Goal: Find specific page/section: Find specific page/section

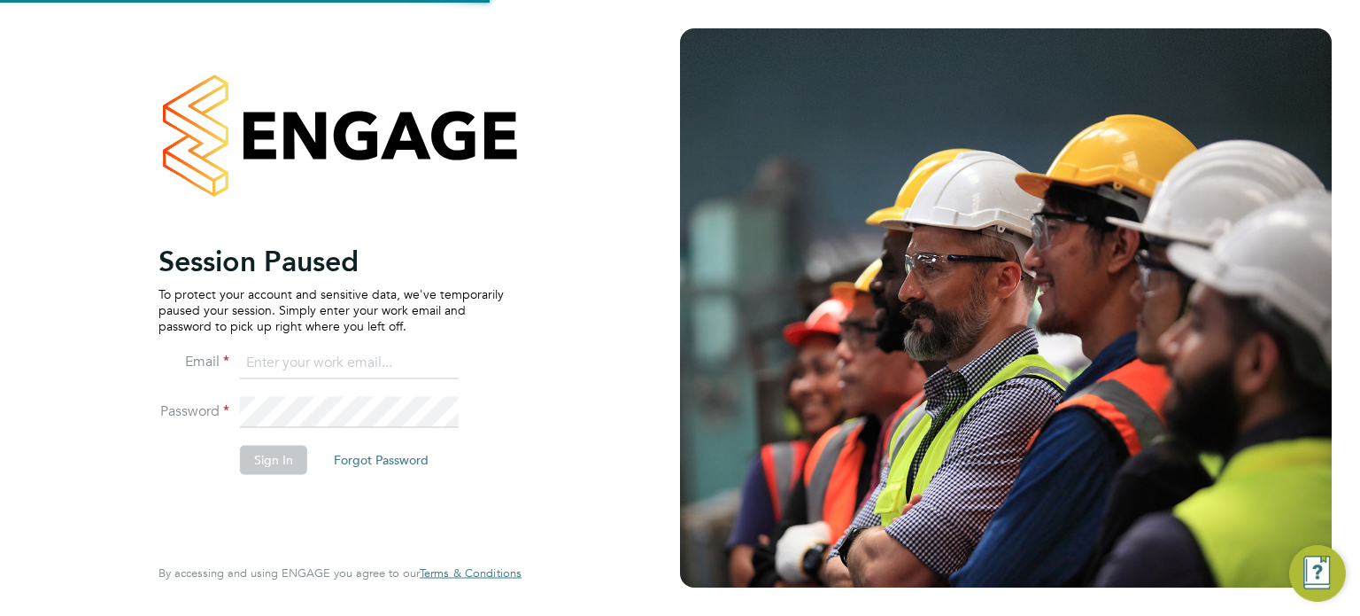
type input "[PERSON_NAME][EMAIL_ADDRESS][PERSON_NAME][DOMAIN_NAME]"
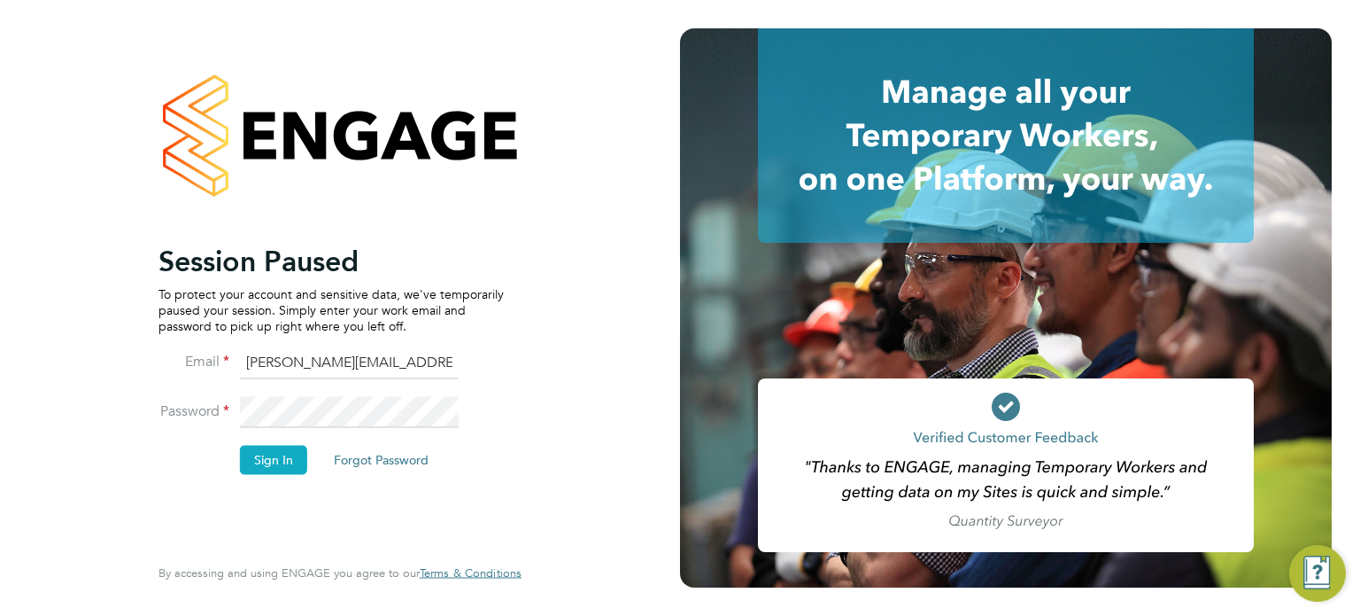
click at [269, 453] on button "Sign In" at bounding box center [273, 459] width 67 height 28
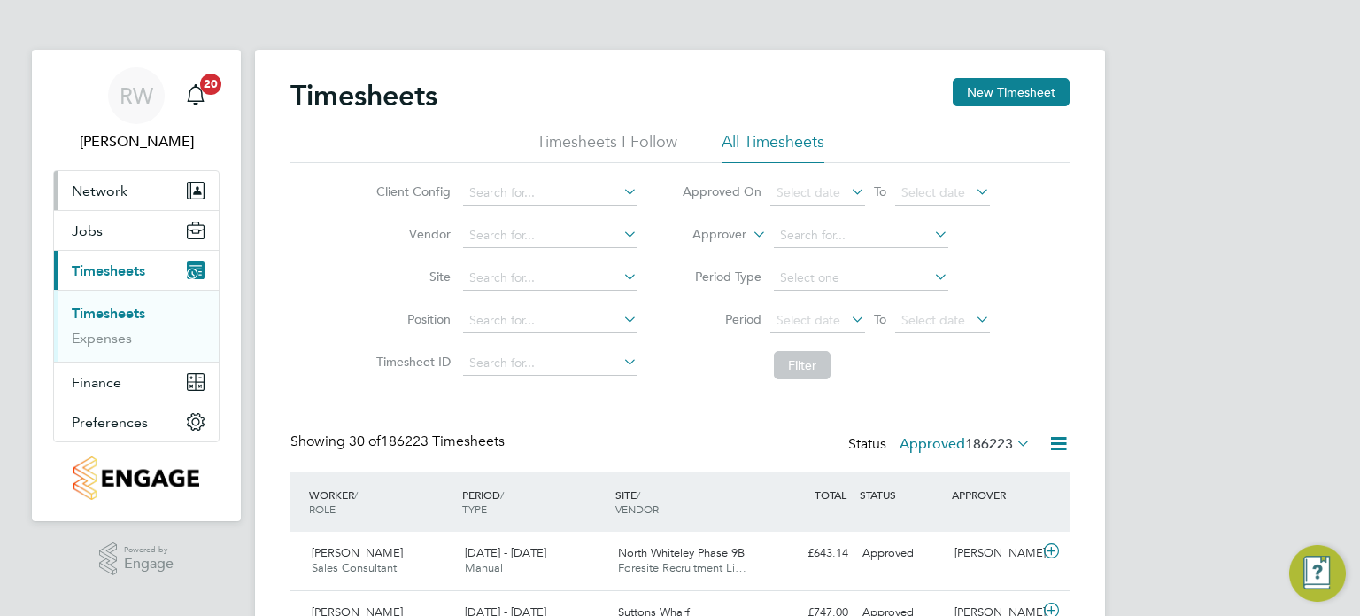
click at [81, 191] on span "Network" at bounding box center [100, 190] width 56 height 17
click at [123, 184] on span "Network" at bounding box center [100, 190] width 56 height 17
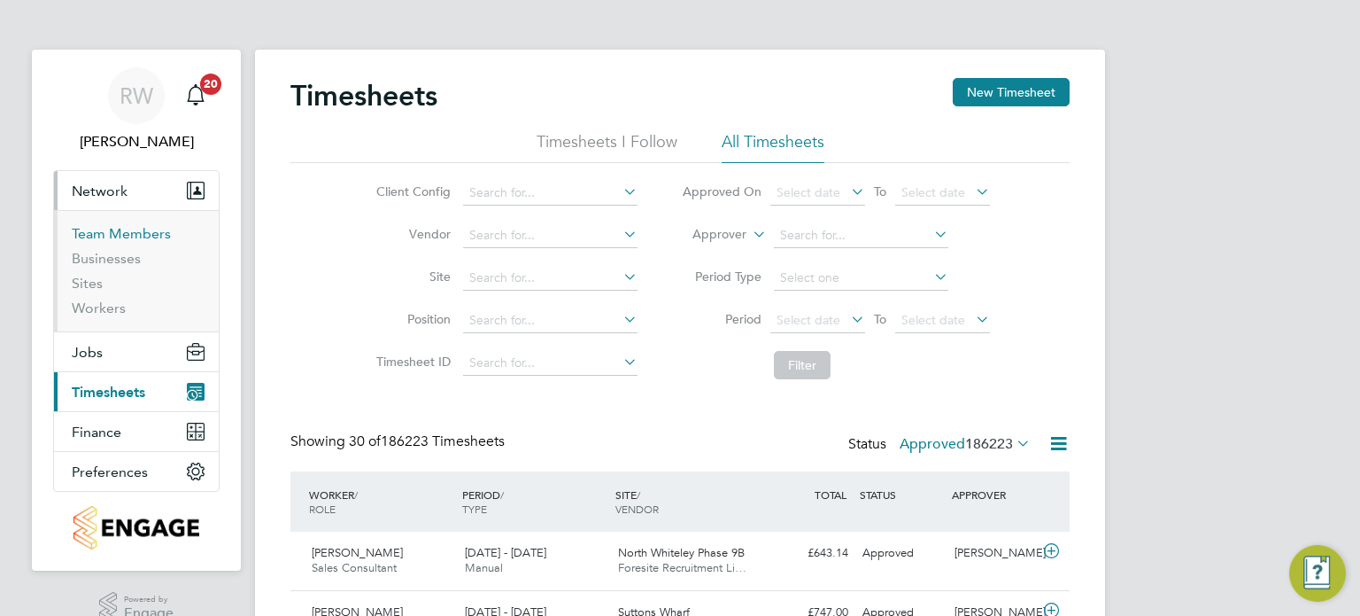
click at [125, 233] on link "Team Members" at bounding box center [121, 233] width 99 height 17
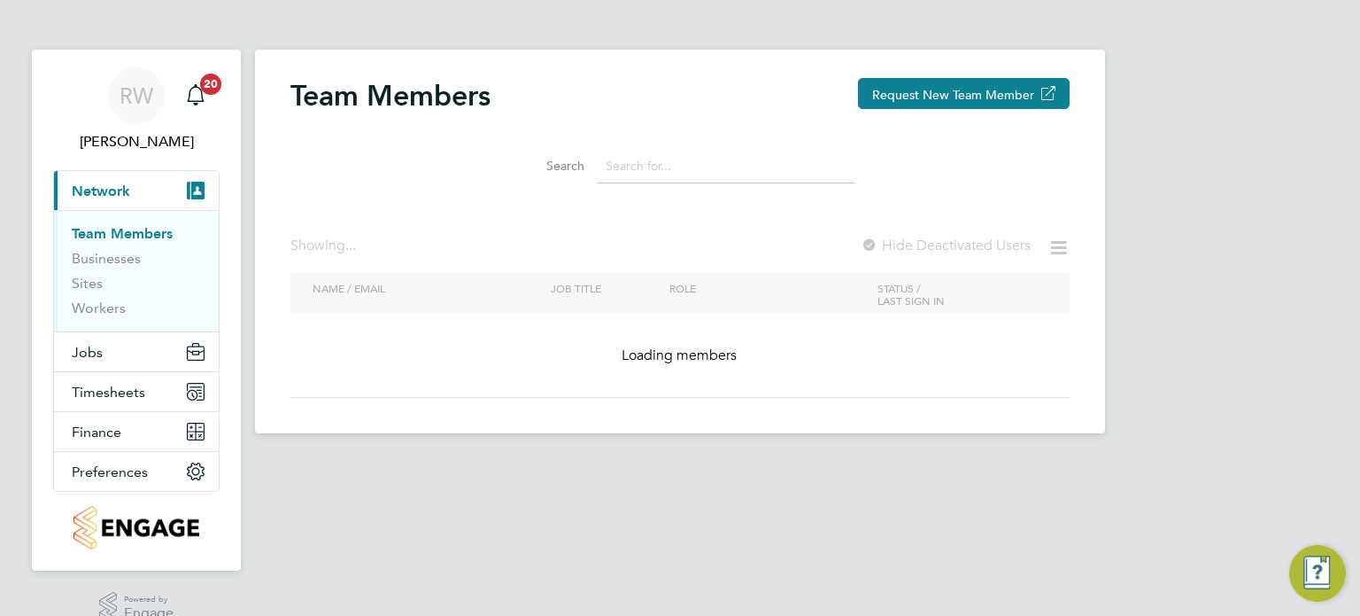
click at [671, 154] on input at bounding box center [726, 166] width 259 height 35
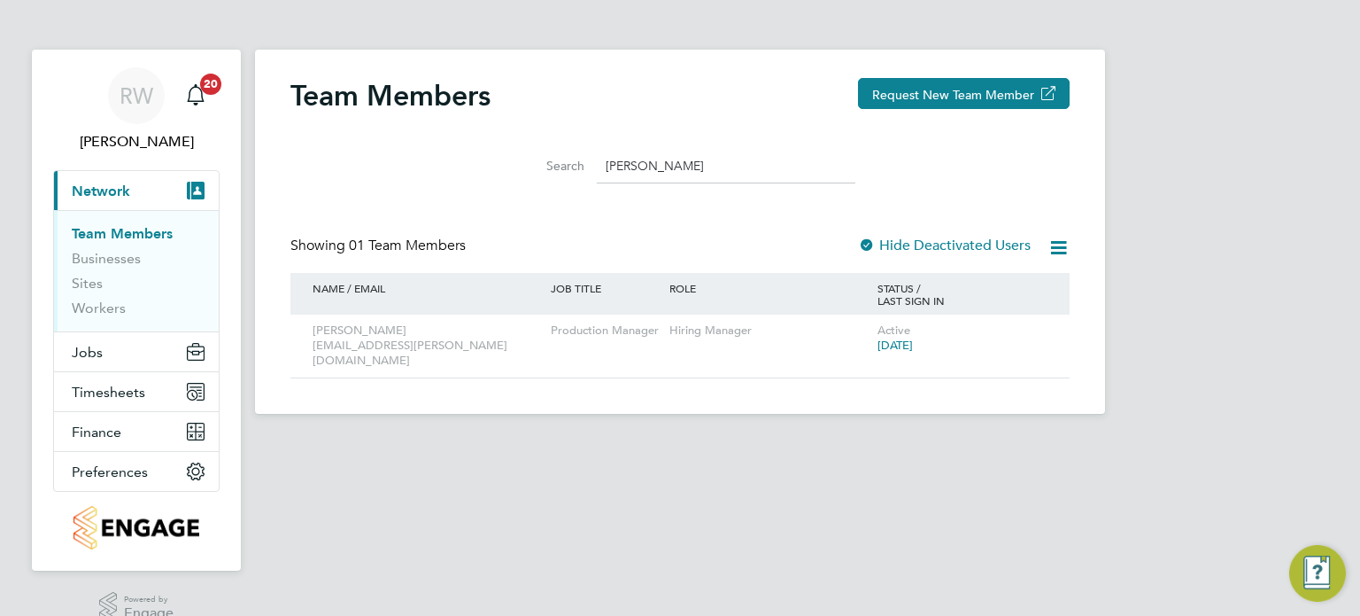
drag, startPoint x: 698, startPoint y: 162, endPoint x: 244, endPoint y: 182, distance: 453.9
click at [244, 182] on div "RW [PERSON_NAME] Notifications 20 Applications: Current page: Network Team Memb…" at bounding box center [680, 221] width 1360 height 442
type input "[PERSON_NAME]"
